Goal: Navigation & Orientation: Find specific page/section

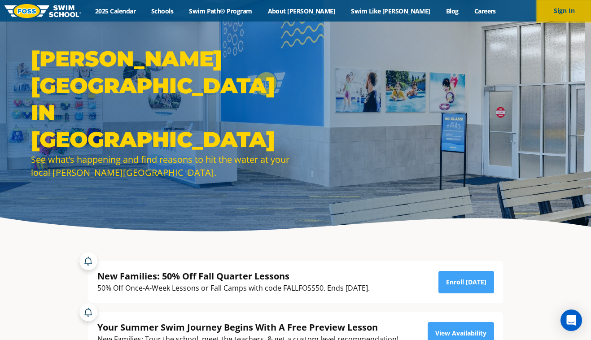
click at [566, 18] on button "Sign In" at bounding box center [564, 11] width 54 height 22
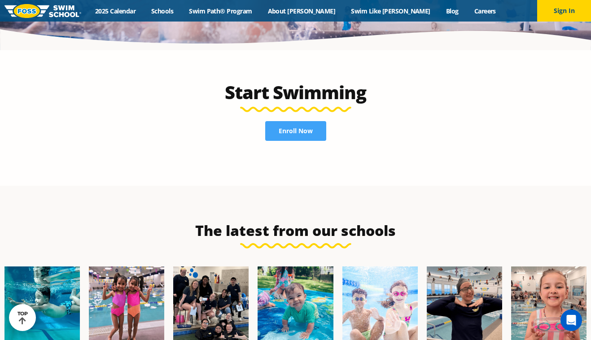
scroll to position [2263, 0]
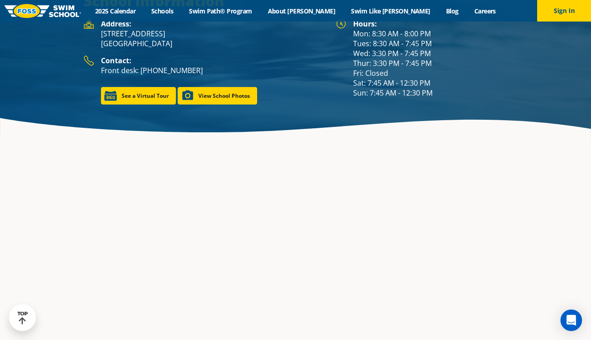
scroll to position [1329, 0]
